Goal: Task Accomplishment & Management: Use online tool/utility

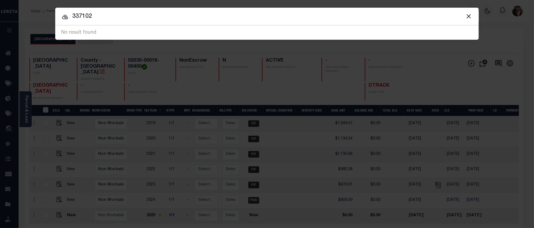
click at [469, 17] on button "Close" at bounding box center [468, 16] width 7 height 7
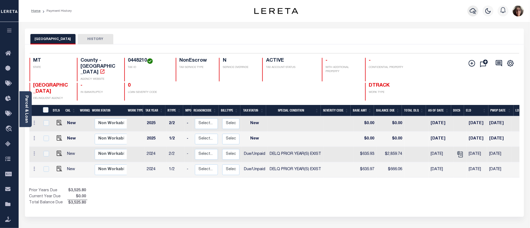
click at [473, 13] on icon "button" at bounding box center [472, 11] width 7 height 6
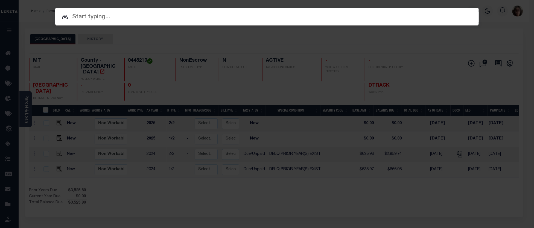
paste input "3801252133029"
type input "3801252133029"
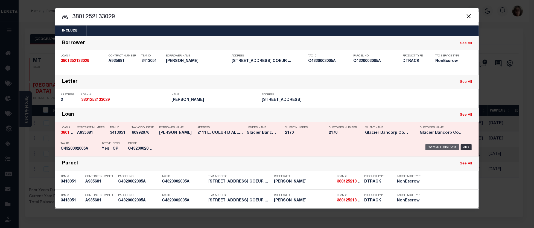
click at [433, 148] on div "Payment History" at bounding box center [443, 147] width 34 height 6
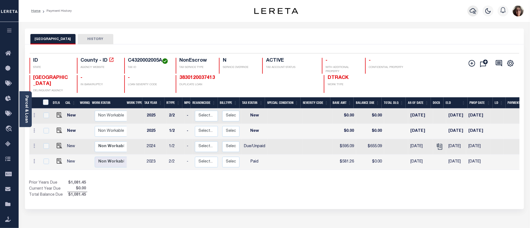
click at [473, 11] on icon "button" at bounding box center [472, 11] width 7 height 6
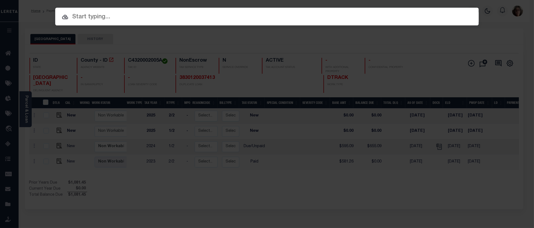
paste input "4305252014456"
type input "4305252014456"
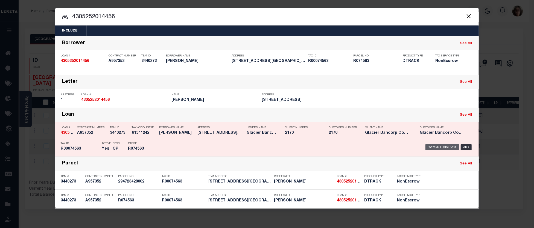
click at [439, 148] on div "Payment History" at bounding box center [443, 147] width 34 height 6
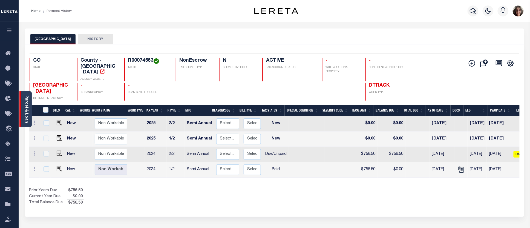
click at [26, 111] on link "Parcel & Loan" at bounding box center [26, 109] width 4 height 28
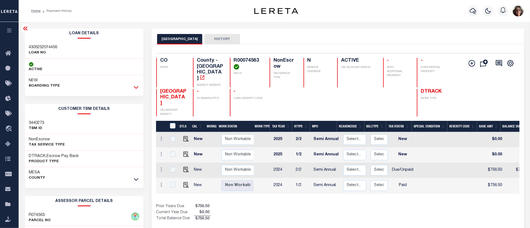
click at [137, 86] on icon at bounding box center [136, 87] width 5 height 6
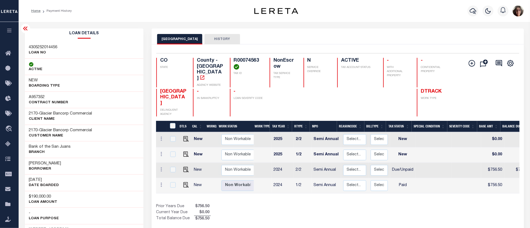
click at [136, 86] on div "NEW BOARDING TYPE" at bounding box center [84, 83] width 118 height 16
click at [214, 39] on button "HISTORY" at bounding box center [222, 39] width 36 height 10
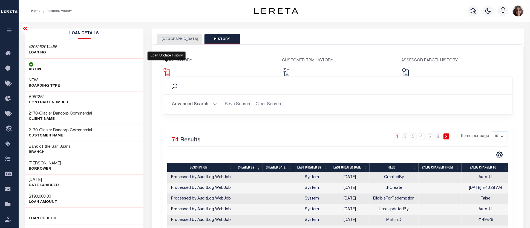
click at [167, 71] on img at bounding box center [167, 72] width 8 height 8
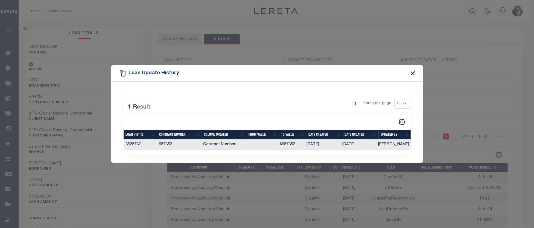
click at [414, 72] on button "Close" at bounding box center [412, 72] width 7 height 7
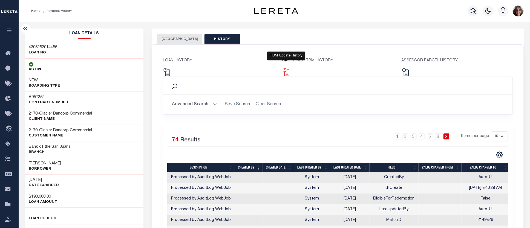
click at [286, 70] on img at bounding box center [286, 72] width 8 height 8
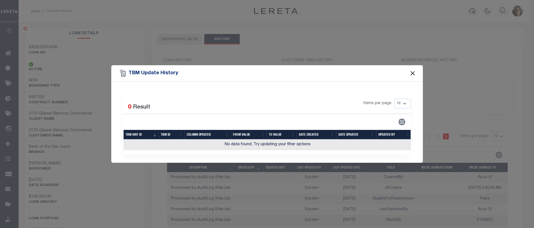
click at [414, 71] on button "Close" at bounding box center [412, 72] width 7 height 7
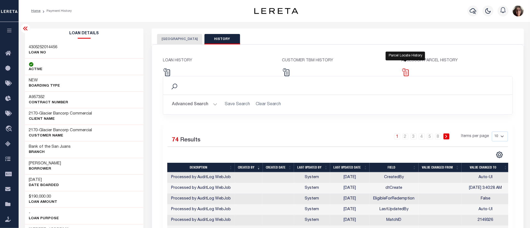
click at [404, 72] on img at bounding box center [405, 72] width 8 height 8
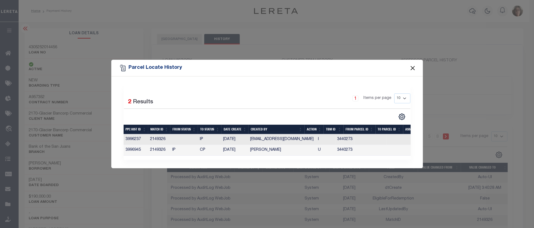
click at [414, 66] on button "Close" at bounding box center [412, 67] width 7 height 7
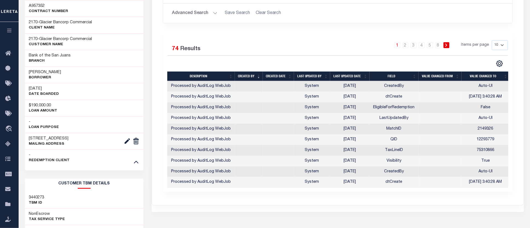
click at [502, 47] on select "10 25 50 100" at bounding box center [500, 45] width 16 height 10
select select "100"
click at [492, 40] on select "10 25 50 100" at bounding box center [500, 45] width 16 height 10
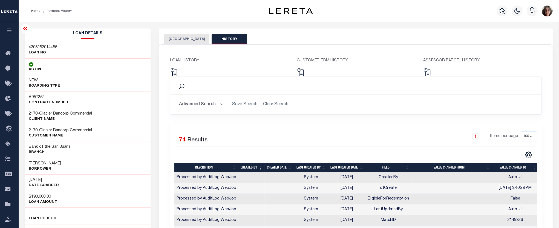
click at [180, 40] on button "[GEOGRAPHIC_DATA]" at bounding box center [186, 39] width 45 height 10
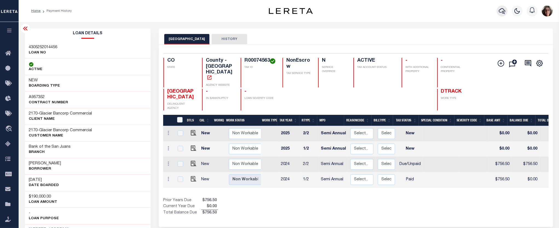
click at [502, 11] on icon "button" at bounding box center [501, 11] width 7 height 6
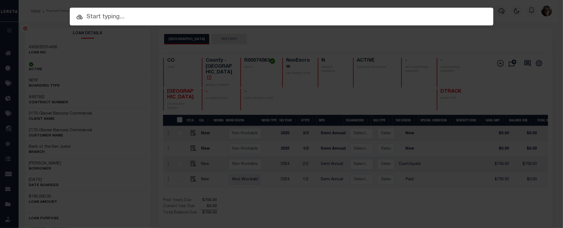
paste input "4305252014456"
type input "4305252014456"
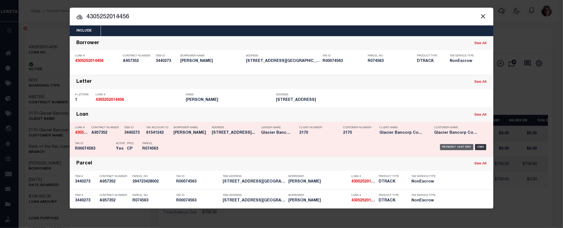
click at [451, 146] on div "Payment History" at bounding box center [457, 147] width 34 height 6
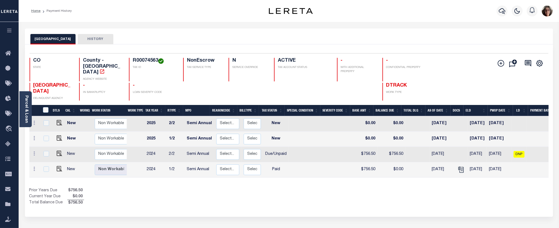
click at [55, 136] on link at bounding box center [58, 138] width 8 height 4
checkbox input "true"
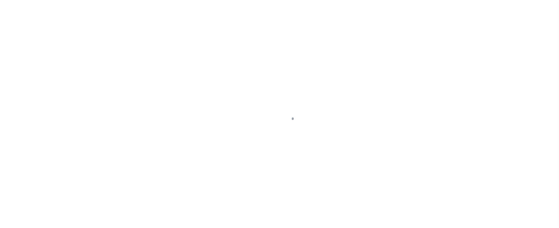
select select "NW2"
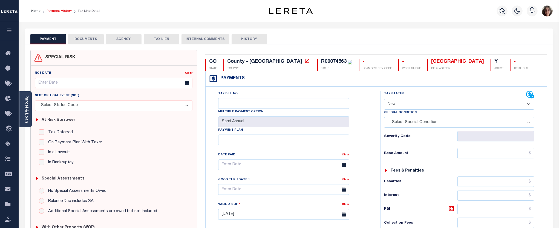
click at [62, 10] on link "Payment History" at bounding box center [59, 10] width 25 height 3
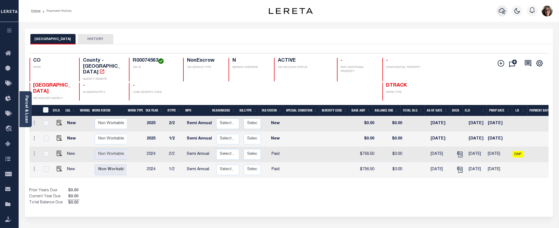
click at [500, 13] on icon "button" at bounding box center [501, 11] width 7 height 6
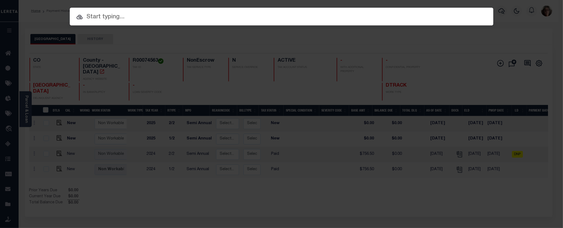
paste input "3801252133029"
type input "3801252133029"
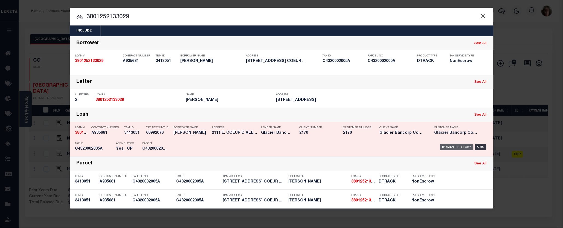
click at [450, 148] on div "Payment History" at bounding box center [457, 147] width 34 height 6
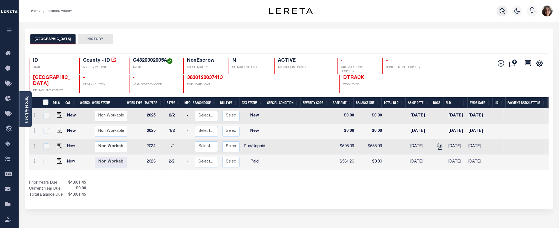
click at [502, 12] on icon "button" at bounding box center [501, 11] width 7 height 6
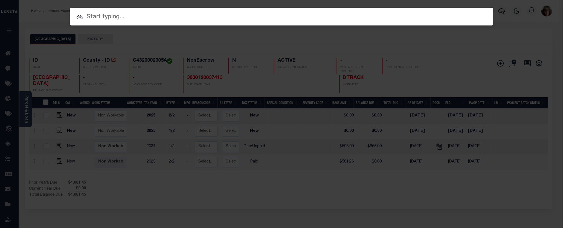
paste input "480906440339"
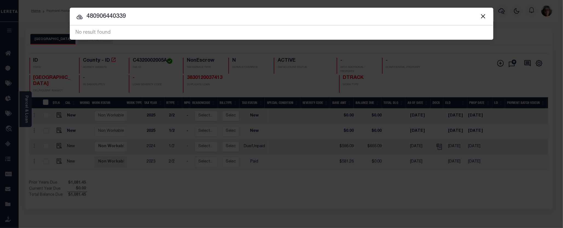
drag, startPoint x: 132, startPoint y: 16, endPoint x: 71, endPoint y: 17, distance: 61.0
click at [71, 17] on input "480906440339" at bounding box center [282, 17] width 424 height 10
paste input "206440339"
type input "4809206440339"
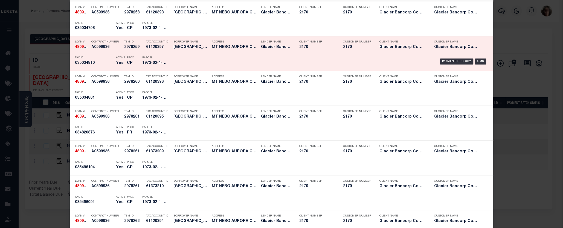
scroll to position [258, 0]
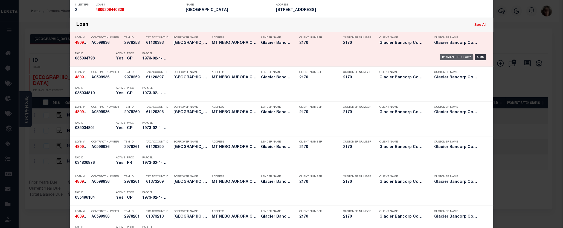
click at [450, 57] on div "Payment History" at bounding box center [457, 57] width 34 height 6
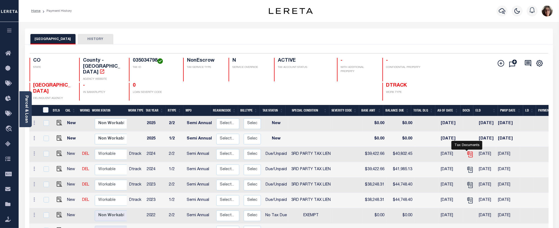
click at [466, 150] on icon "" at bounding box center [469, 153] width 7 height 7
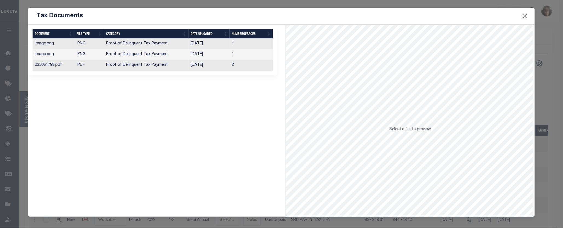
click at [196, 64] on td "[DATE]" at bounding box center [208, 65] width 41 height 11
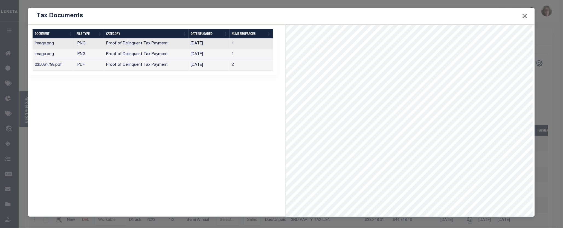
click at [526, 17] on button "Close" at bounding box center [524, 15] width 7 height 7
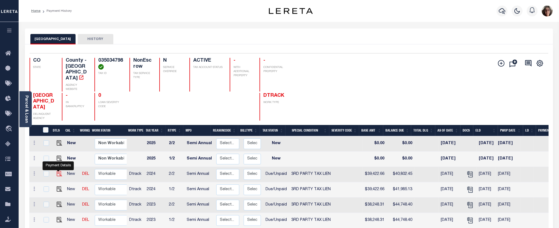
click at [59, 171] on img "" at bounding box center [59, 173] width 5 height 5
checkbox input "true"
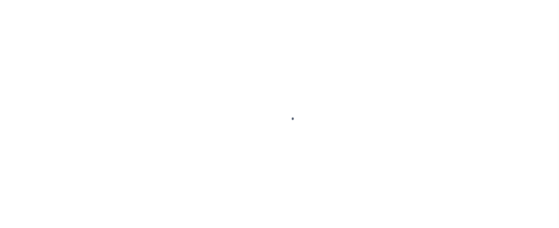
select select "DUE"
select select "20"
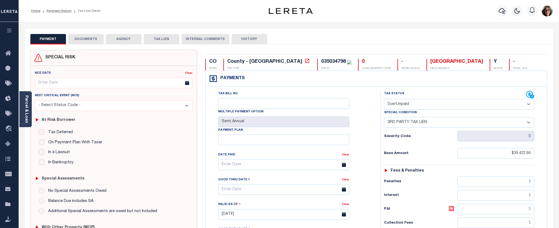
click at [86, 39] on button "DOCUMENTS" at bounding box center [86, 39] width 36 height 10
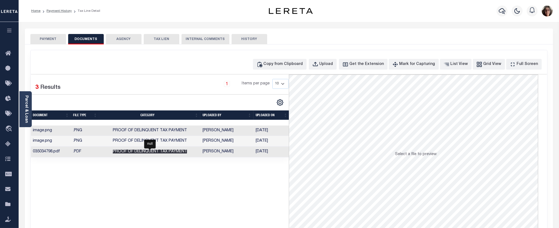
click at [176, 150] on span "Proof of Delinquent Tax Payment" at bounding box center [150, 151] width 74 height 4
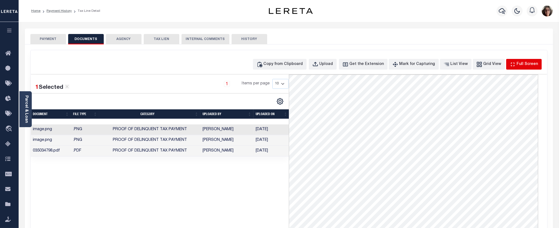
click at [520, 63] on div "Full Screen" at bounding box center [526, 64] width 21 height 6
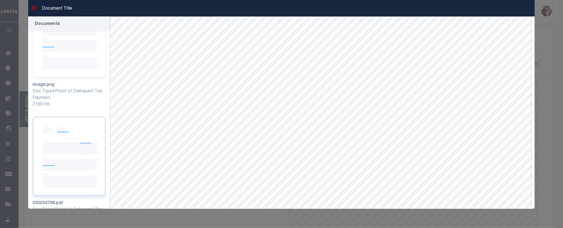
scroll to position [157, 0]
click at [68, 149] on img at bounding box center [69, 155] width 73 height 79
click at [60, 48] on img at bounding box center [69, 36] width 73 height 79
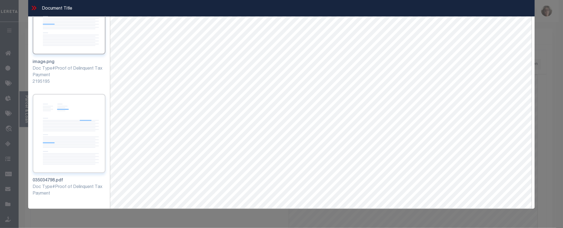
click at [64, 131] on img at bounding box center [69, 133] width 73 height 79
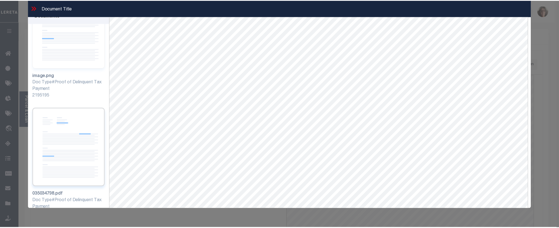
scroll to position [0, 0]
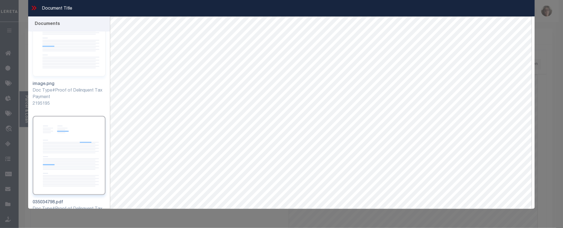
drag, startPoint x: 32, startPoint y: 8, endPoint x: 38, endPoint y: 13, distance: 7.4
click at [33, 8] on icon at bounding box center [33, 7] width 7 height 7
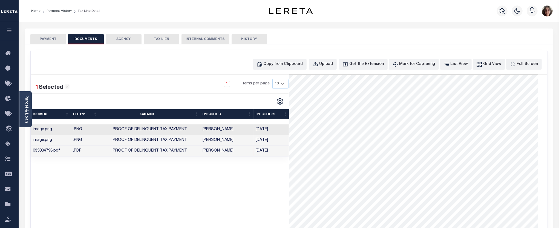
click at [56, 39] on button "PAYMENT" at bounding box center [48, 39] width 36 height 10
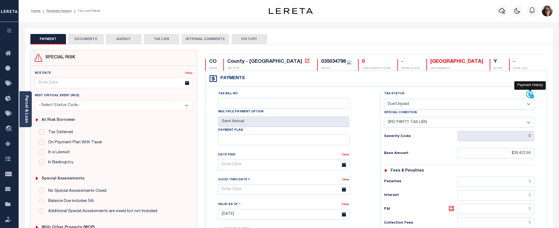
click at [530, 95] on icon at bounding box center [529, 94] width 7 height 7
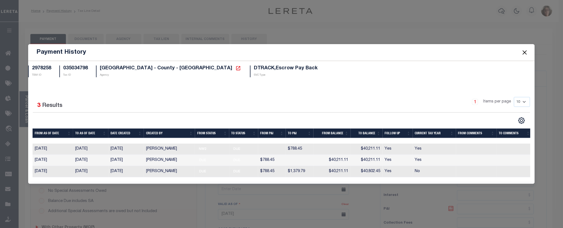
click at [524, 52] on button "Close" at bounding box center [524, 52] width 7 height 7
